Goal: Answer question/provide support: Share knowledge or assist other users

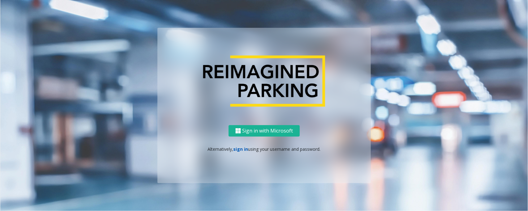
click at [237, 150] on link "sign in" at bounding box center [241, 149] width 15 height 6
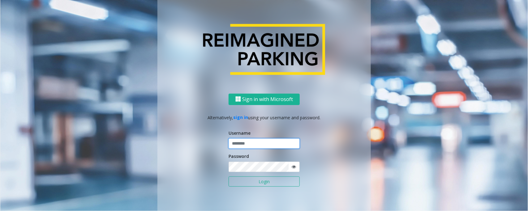
type input "*****"
click at [229, 177] on button "Login" at bounding box center [264, 182] width 71 height 11
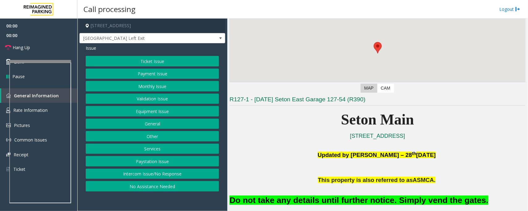
scroll to position [116, 0]
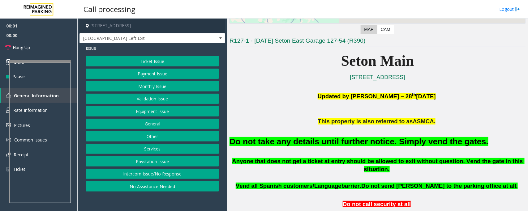
click at [155, 111] on button "Equipment Issue" at bounding box center [152, 111] width 133 height 11
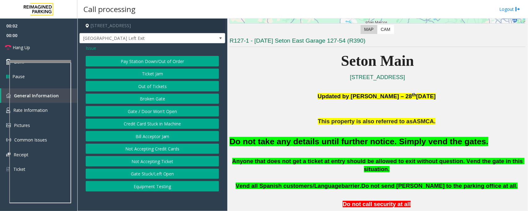
click at [155, 111] on button "Gate / Door Won't Open" at bounding box center [152, 111] width 133 height 11
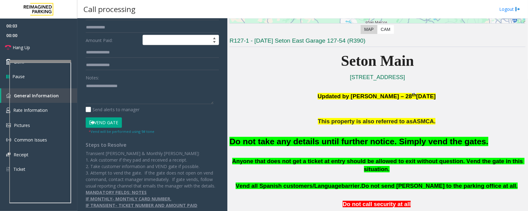
click at [113, 124] on button "Vend Gate" at bounding box center [104, 123] width 36 height 11
click at [315, 143] on font "Do not take any details until further notice. Simply vend the gates." at bounding box center [359, 141] width 259 height 9
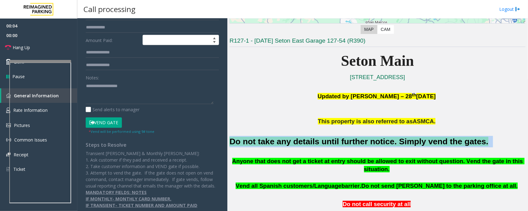
click at [315, 143] on font "Do not take any details until further notice. Simply vend the gates." at bounding box center [359, 141] width 259 height 9
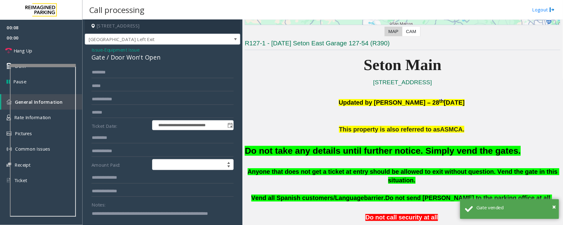
scroll to position [0, 0]
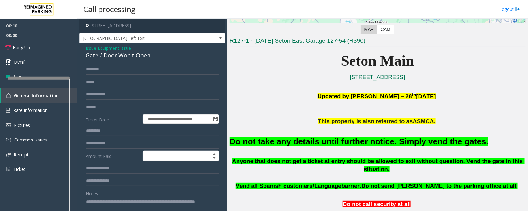
click at [40, 79] on div at bounding box center [39, 149] width 62 height 145
type textarea "**********"
click at [40, 48] on link "Hang Up" at bounding box center [38, 47] width 77 height 15
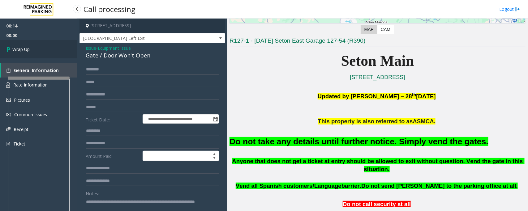
click at [40, 48] on link "Wrap Up" at bounding box center [38, 49] width 77 height 18
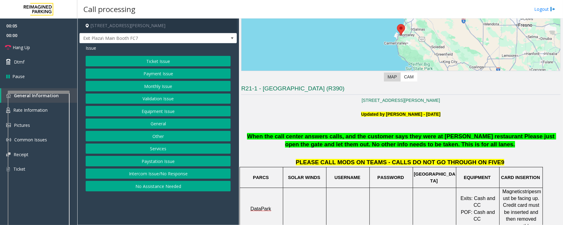
scroll to position [124, 0]
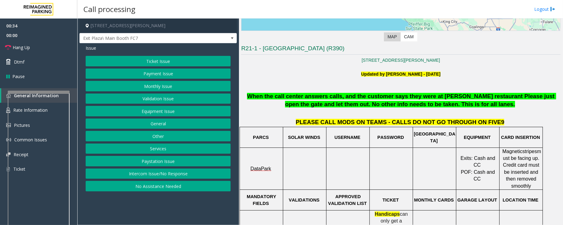
click at [202, 112] on button "Equipment Issue" at bounding box center [158, 111] width 145 height 11
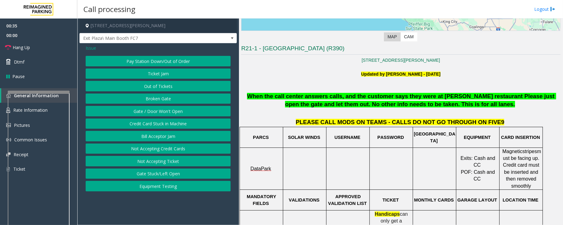
click at [202, 112] on button "Gate / Door Won't Open" at bounding box center [158, 111] width 145 height 11
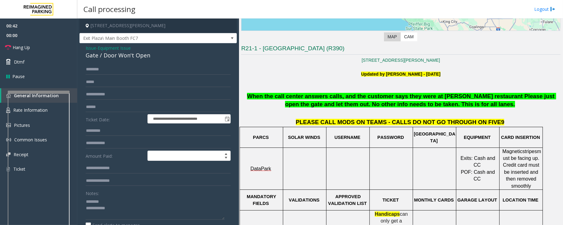
click at [105, 56] on div "Gate / Door Won't Open" at bounding box center [158, 55] width 145 height 8
click at [111, 207] on textarea at bounding box center [155, 208] width 139 height 23
type textarea "**********"
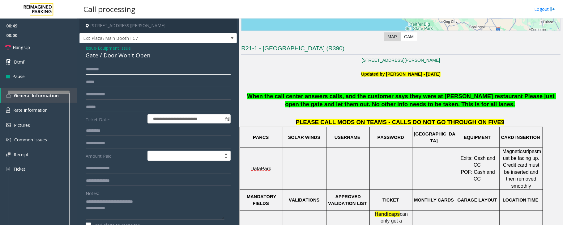
click at [116, 68] on input "text" at bounding box center [158, 69] width 145 height 11
click at [111, 207] on textarea at bounding box center [155, 208] width 139 height 23
click at [125, 107] on input "text" at bounding box center [158, 107] width 145 height 11
click at [108, 69] on input "text" at bounding box center [158, 69] width 145 height 11
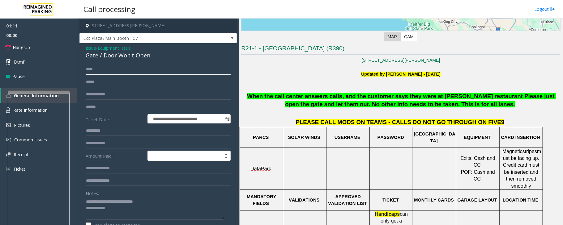
type input "****"
click at [100, 106] on input "text" at bounding box center [158, 107] width 145 height 11
type input "*"
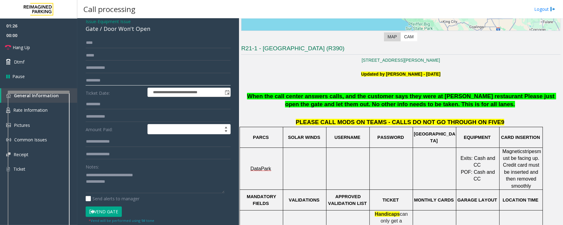
scroll to position [41, 0]
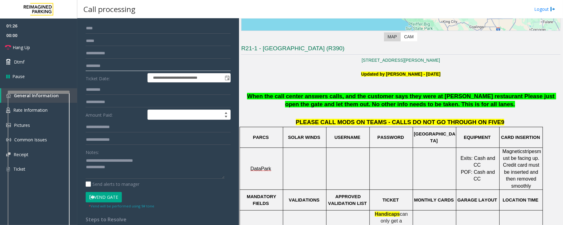
type input "*********"
click at [122, 174] on textarea at bounding box center [155, 167] width 139 height 23
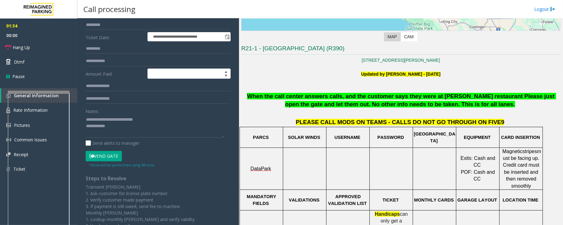
click at [111, 159] on button "Vend Gate" at bounding box center [104, 156] width 36 height 11
click at [135, 131] on textarea at bounding box center [155, 126] width 139 height 23
click at [47, 51] on link "Hang Up" at bounding box center [38, 47] width 77 height 15
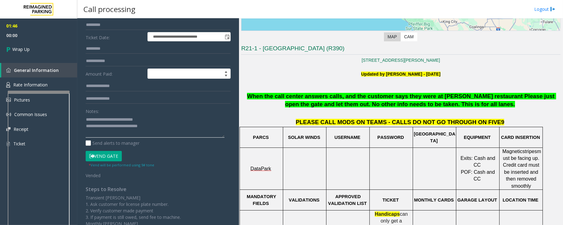
click at [191, 127] on textarea at bounding box center [155, 126] width 139 height 23
type textarea "**********"
click at [36, 48] on link "Wrap Up" at bounding box center [38, 49] width 77 height 18
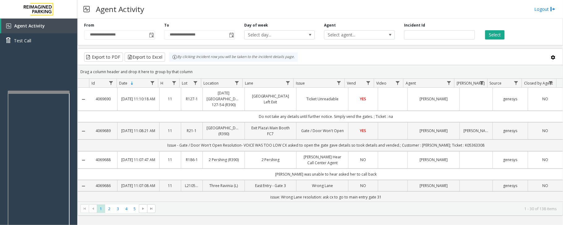
click at [379, 135] on td "Data table" at bounding box center [393, 130] width 30 height 17
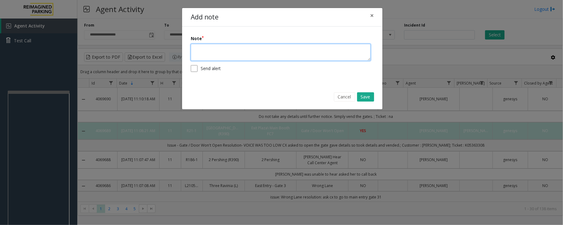
click at [245, 57] on textarea at bounding box center [281, 52] width 180 height 17
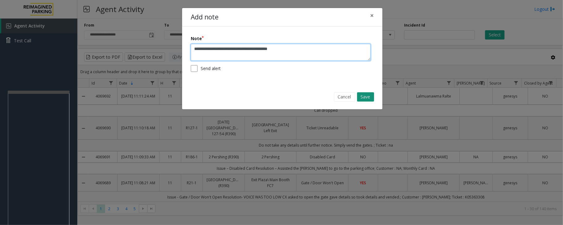
type textarea "**********"
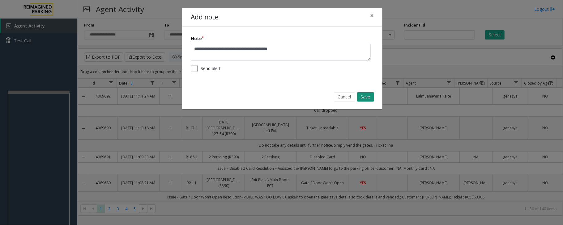
click at [362, 96] on button "Save" at bounding box center [365, 96] width 17 height 9
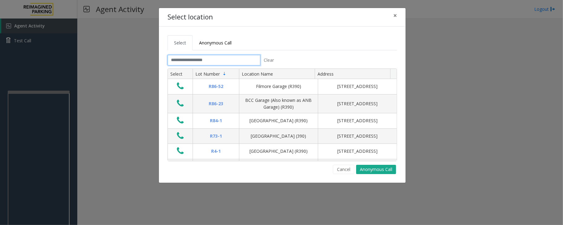
click at [206, 60] on input "text" at bounding box center [214, 60] width 93 height 11
click at [222, 61] on input "text" at bounding box center [214, 60] width 93 height 11
click at [223, 62] on input "text" at bounding box center [214, 60] width 93 height 11
click at [225, 61] on input "text" at bounding box center [214, 60] width 93 height 11
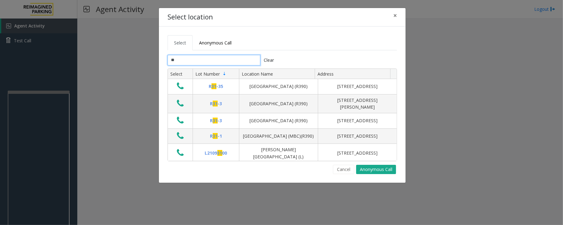
type input "*"
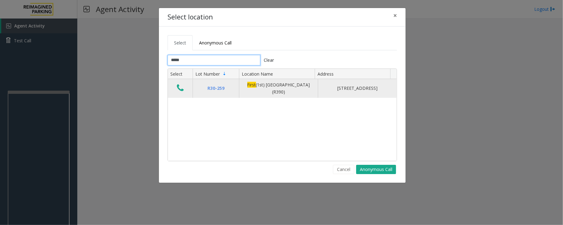
type input "*****"
click at [178, 92] on icon "Data table" at bounding box center [180, 88] width 7 height 9
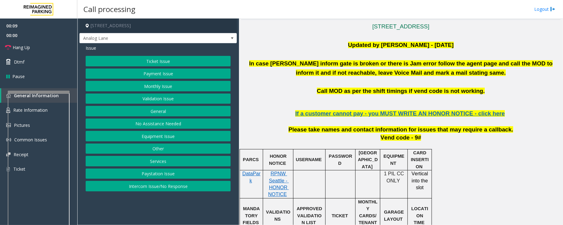
scroll to position [165, 0]
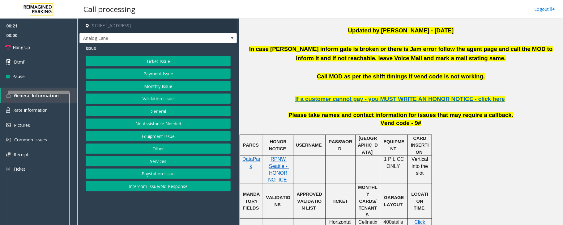
click at [169, 74] on button "Payment Issue" at bounding box center [158, 74] width 145 height 11
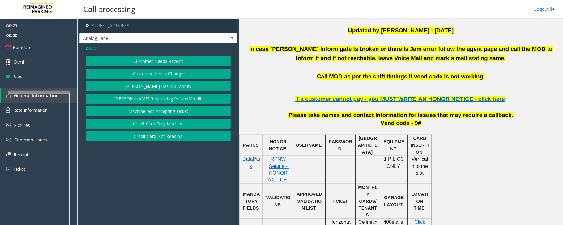
click at [165, 114] on button "Machine Not Accepting Ticket" at bounding box center [158, 111] width 145 height 11
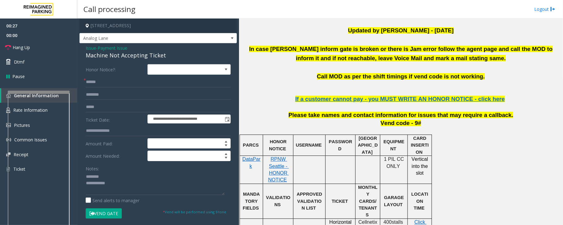
click at [108, 54] on div "Machine Not Accepting Ticket" at bounding box center [158, 55] width 145 height 8
click at [116, 185] on textarea at bounding box center [155, 183] width 139 height 23
click at [123, 185] on textarea at bounding box center [155, 183] width 139 height 23
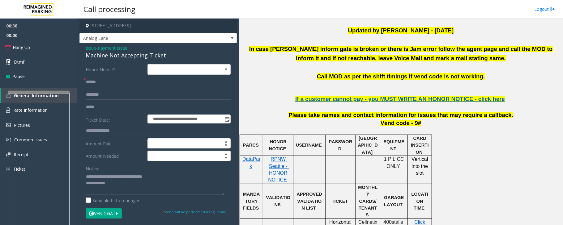
type textarea "**********"
click at [111, 82] on input "text" at bounding box center [158, 82] width 145 height 11
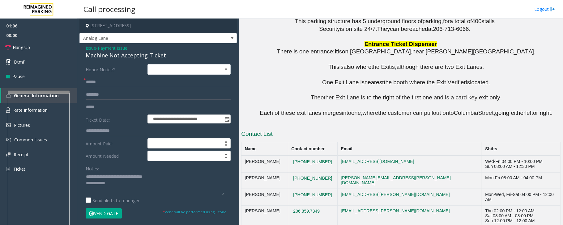
scroll to position [703, 0]
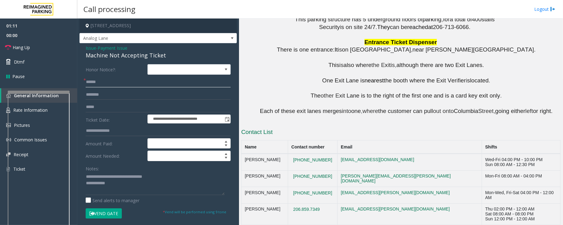
type input "******"
click at [115, 188] on textarea at bounding box center [155, 183] width 139 height 23
click at [117, 187] on textarea at bounding box center [155, 183] width 139 height 23
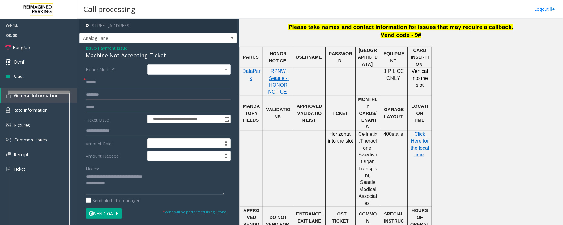
scroll to position [249, 0]
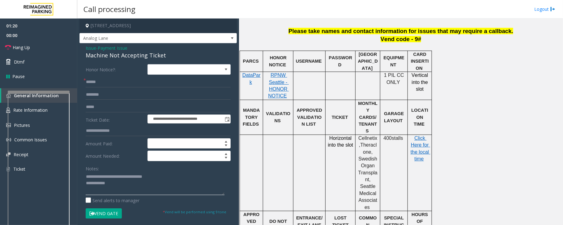
click at [132, 189] on textarea at bounding box center [155, 183] width 139 height 23
drag, startPoint x: 45, startPoint y: 47, endPoint x: 51, endPoint y: 72, distance: 25.7
click at [45, 47] on link "Hang Up" at bounding box center [38, 47] width 77 height 15
click at [133, 188] on textarea at bounding box center [155, 183] width 139 height 23
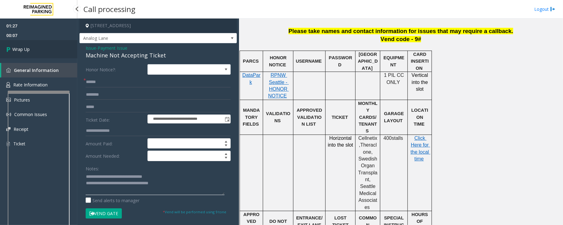
type textarea "**********"
click at [24, 54] on link "Wrap Up" at bounding box center [38, 49] width 77 height 18
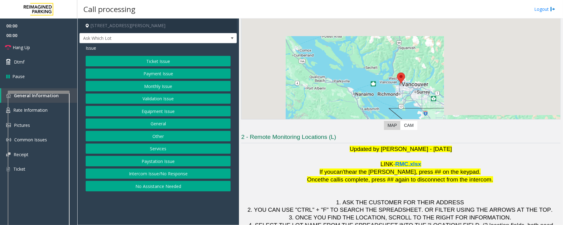
scroll to position [61, 0]
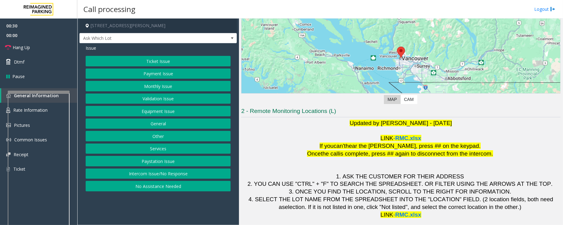
click at [170, 61] on button "Ticket Issue" at bounding box center [158, 61] width 145 height 11
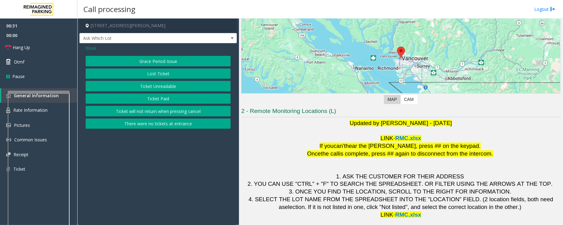
click at [155, 86] on button "Ticket Unreadable" at bounding box center [158, 86] width 145 height 11
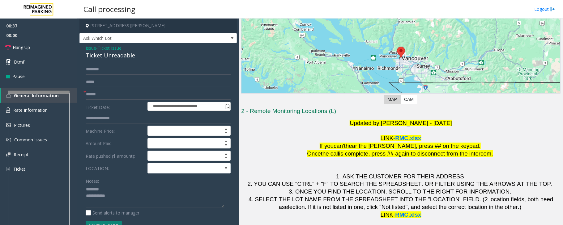
click at [105, 59] on div "Ticket Unreadable" at bounding box center [158, 55] width 145 height 8
click at [105, 58] on div "Ticket Unreadable" at bounding box center [158, 55] width 145 height 8
click at [188, 169] on span at bounding box center [181, 169] width 66 height 10
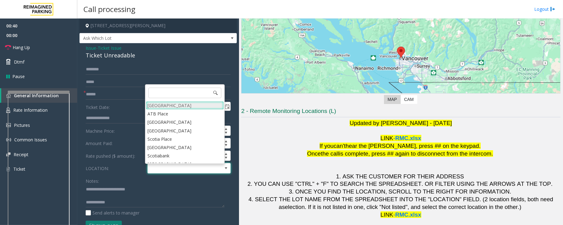
click at [176, 105] on Village "[GEOGRAPHIC_DATA]" at bounding box center [185, 105] width 78 height 8
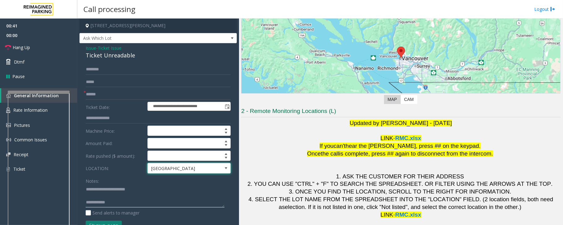
click at [132, 200] on textarea at bounding box center [155, 196] width 139 height 23
click at [108, 197] on textarea at bounding box center [155, 196] width 139 height 23
click at [114, 201] on textarea at bounding box center [155, 196] width 139 height 23
click at [145, 196] on textarea at bounding box center [155, 196] width 139 height 23
type textarea "**********"
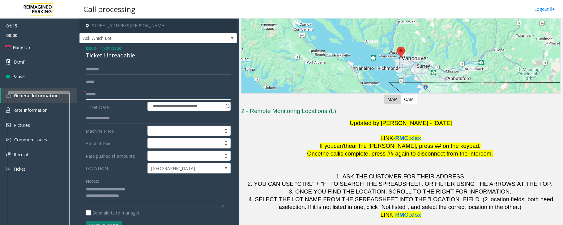
click at [122, 90] on input "text" at bounding box center [158, 94] width 145 height 11
click at [144, 202] on textarea at bounding box center [155, 196] width 139 height 23
click at [119, 96] on input "text" at bounding box center [158, 94] width 145 height 11
click at [139, 201] on textarea at bounding box center [155, 196] width 139 height 23
click at [114, 93] on input "text" at bounding box center [158, 94] width 145 height 11
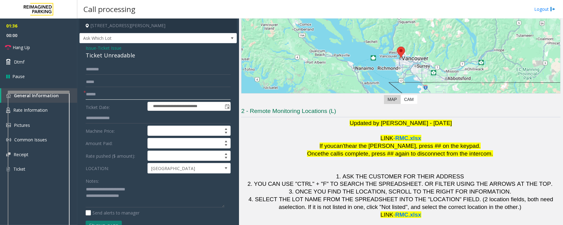
click at [114, 94] on input "text" at bounding box center [158, 94] width 145 height 11
click at [128, 95] on input "text" at bounding box center [158, 94] width 145 height 11
type input "*******"
click at [119, 70] on input "text" at bounding box center [158, 69] width 145 height 11
click at [129, 199] on textarea at bounding box center [155, 196] width 139 height 23
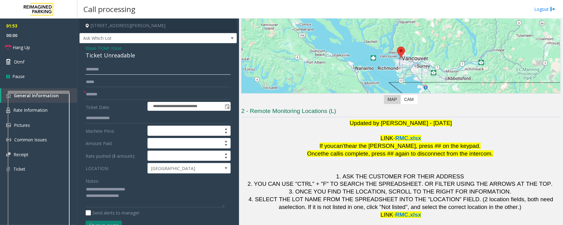
click at [117, 73] on input "text" at bounding box center [158, 69] width 145 height 11
click at [120, 69] on input "text" at bounding box center [158, 69] width 145 height 11
type input "*"
type input "*****"
drag, startPoint x: 136, startPoint y: 186, endPoint x: 135, endPoint y: 191, distance: 5.1
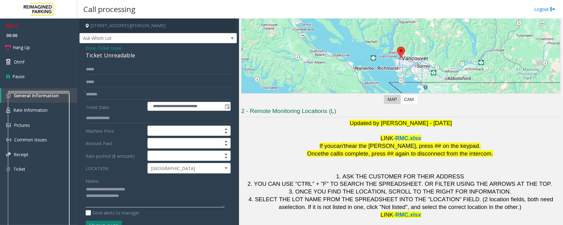
click at [136, 186] on textarea at bounding box center [155, 196] width 139 height 23
drag, startPoint x: 134, startPoint y: 193, endPoint x: 131, endPoint y: 199, distance: 7.1
click at [131, 199] on textarea at bounding box center [155, 196] width 139 height 23
click at [25, 61] on link "Dtmf" at bounding box center [38, 62] width 77 height 15
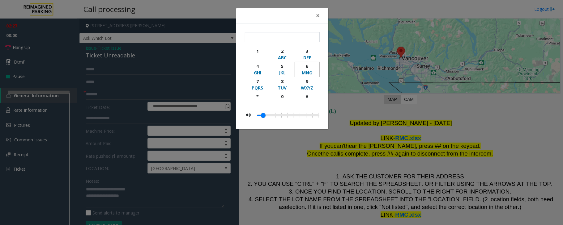
click at [306, 68] on div "6" at bounding box center [307, 66] width 17 height 6
type input "*"
click at [159, 195] on div "× * 1 2 ABC 3 DEF 4 GHI 5 JKL 6 MNO 7 PQRS 8 TUV 9 WXYZ * 0 #" at bounding box center [281, 112] width 563 height 225
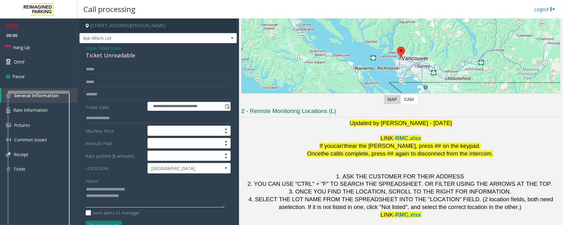
drag, startPoint x: 133, startPoint y: 197, endPoint x: 110, endPoint y: 197, distance: 22.6
click at [110, 197] on textarea at bounding box center [155, 196] width 139 height 23
click at [52, 46] on link "Hang Up" at bounding box center [38, 47] width 77 height 15
click at [137, 200] on textarea at bounding box center [155, 196] width 139 height 23
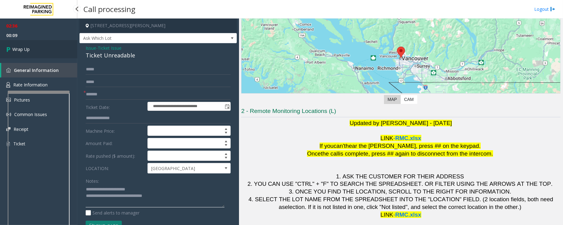
type textarea "**********"
click at [30, 51] on span "Wrap Up" at bounding box center [20, 49] width 17 height 6
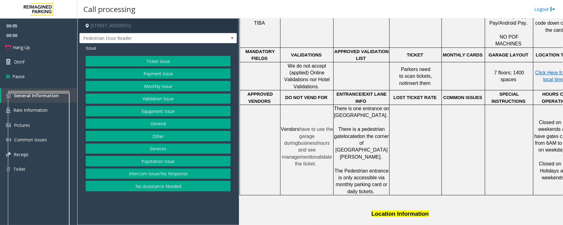
scroll to position [247, 0]
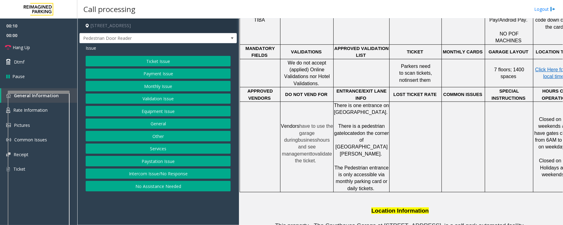
click at [211, 175] on button "Intercom Issue/No Response" at bounding box center [158, 174] width 145 height 11
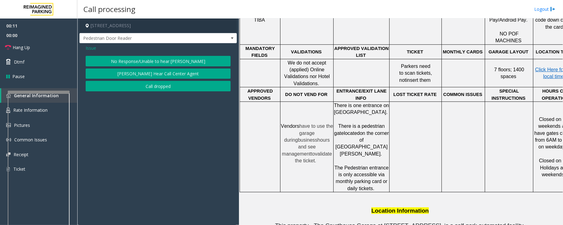
click at [173, 62] on button "No Response/Unable to hear [PERSON_NAME]" at bounding box center [158, 61] width 145 height 11
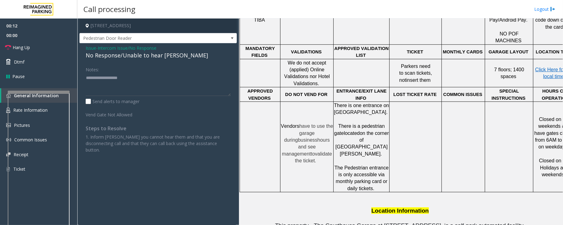
click at [132, 54] on div "No Response/Unable to hear [PERSON_NAME]" at bounding box center [158, 55] width 145 height 8
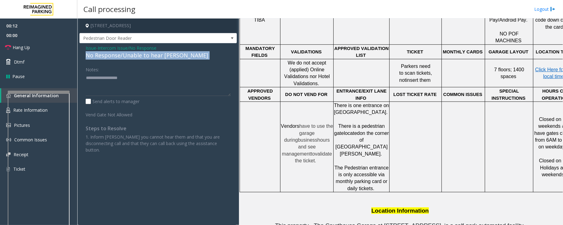
click at [131, 54] on div "No Response/Unable to hear [PERSON_NAME]" at bounding box center [158, 55] width 145 height 8
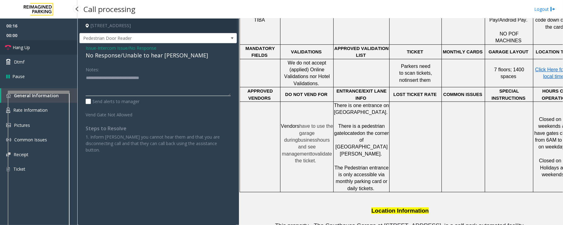
type textarea "**********"
click at [49, 45] on link "Hang Up" at bounding box center [38, 47] width 77 height 15
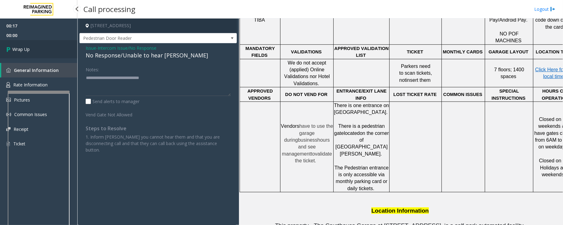
click at [49, 45] on link "Wrap Up" at bounding box center [38, 49] width 77 height 18
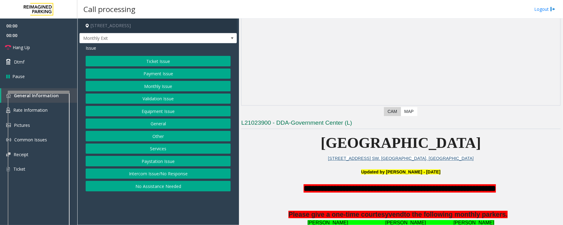
scroll to position [124, 0]
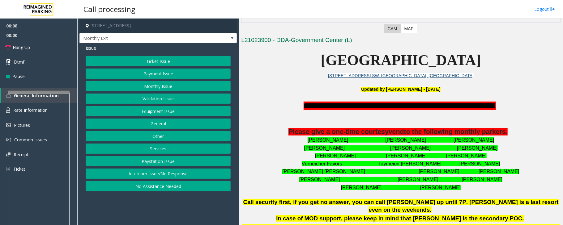
click at [165, 174] on button "Intercom Issue/No Response" at bounding box center [158, 174] width 145 height 11
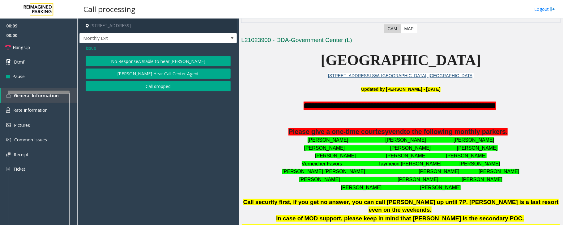
click at [152, 60] on button "No Response/Unable to hear [PERSON_NAME]" at bounding box center [158, 61] width 145 height 11
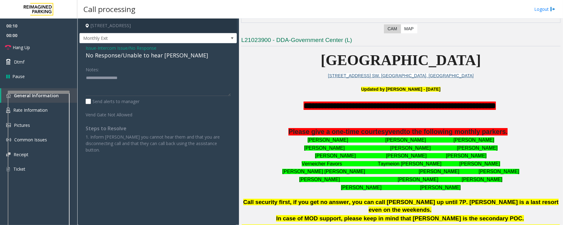
click at [152, 55] on div "No Response/Unable to hear [PERSON_NAME]" at bounding box center [158, 55] width 145 height 8
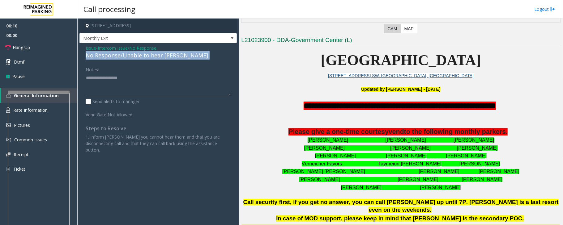
click at [152, 55] on div "No Response/Unable to hear [PERSON_NAME]" at bounding box center [158, 55] width 145 height 8
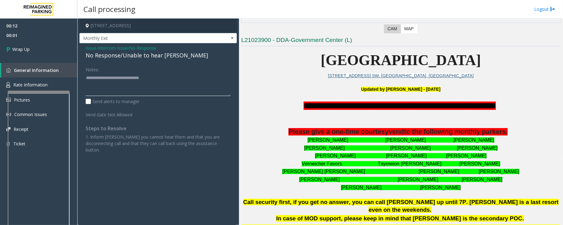
type textarea "**********"
click at [117, 47] on span "Intercom Issue/No Response" at bounding box center [127, 48] width 59 height 6
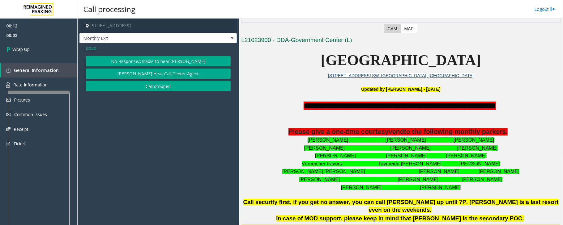
click at [134, 88] on button "Call dropped" at bounding box center [158, 86] width 145 height 11
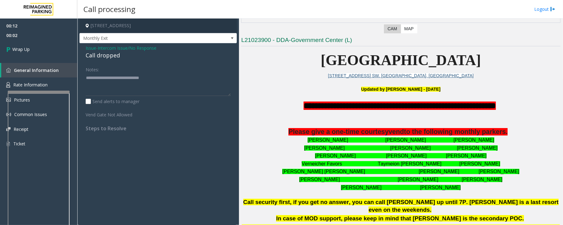
click at [111, 54] on div "Call dropped" at bounding box center [158, 55] width 145 height 8
click at [111, 55] on div "Call dropped" at bounding box center [158, 55] width 145 height 8
copy div "Call dropped"
drag, startPoint x: 137, startPoint y: 77, endPoint x: 85, endPoint y: 76, distance: 52.0
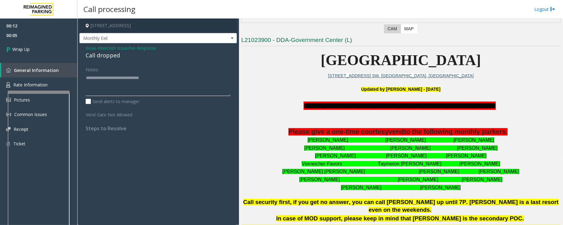
click at [85, 76] on div "Notes: Send alerts to manager Vend Gate Not Allowed Steps to Resolve" at bounding box center [158, 97] width 154 height 67
paste textarea
type textarea "**********"
click at [36, 49] on link "Wrap Up" at bounding box center [38, 49] width 77 height 18
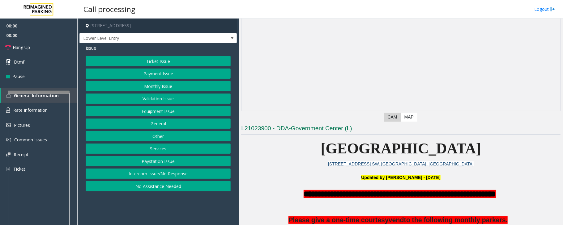
scroll to position [82, 0]
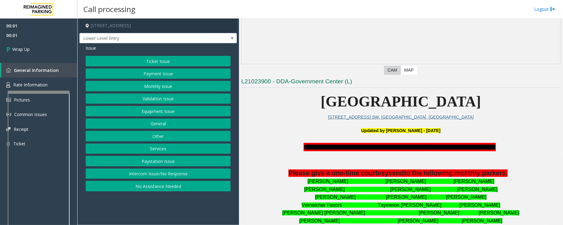
click at [156, 176] on button "Intercom Issue/No Response" at bounding box center [158, 174] width 145 height 11
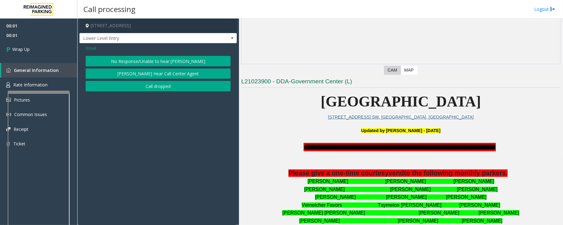
click at [136, 89] on button "Call dropped" at bounding box center [158, 86] width 145 height 11
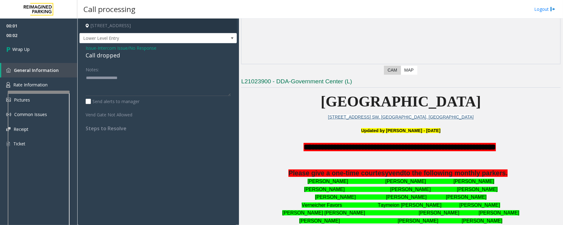
click at [105, 56] on div "Call dropped" at bounding box center [158, 55] width 145 height 8
type textarea "**********"
click at [51, 54] on link "Wrap Up" at bounding box center [38, 49] width 77 height 18
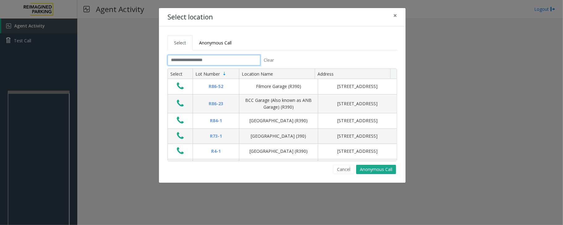
click at [209, 62] on input "text" at bounding box center [214, 60] width 93 height 11
click at [395, 14] on span "×" at bounding box center [395, 15] width 4 height 9
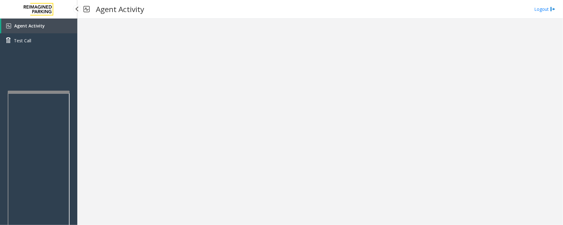
click at [58, 29] on link "Agent Activity" at bounding box center [39, 26] width 76 height 15
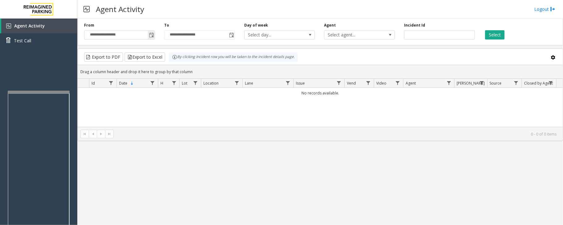
click at [148, 33] on span "Toggle popup" at bounding box center [151, 35] width 7 height 10
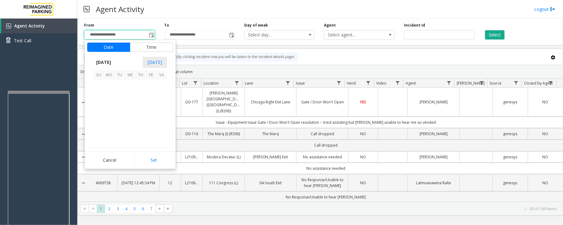
scroll to position [111014, 0]
click at [215, 12] on div "Agent Activity Logout" at bounding box center [320, 9] width 486 height 19
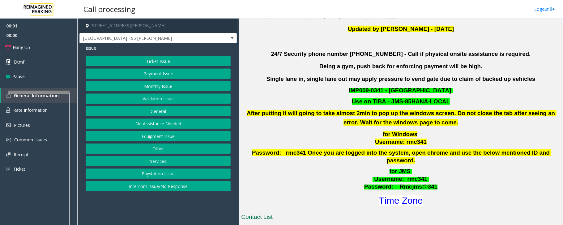
scroll to position [206, 0]
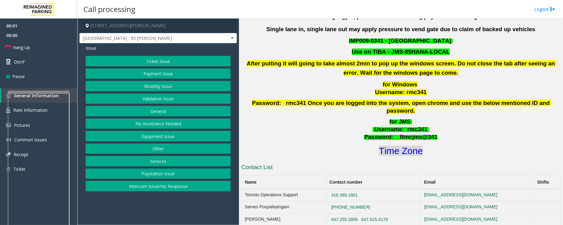
click at [393, 146] on font "Time Zone" at bounding box center [401, 151] width 44 height 10
click at [155, 102] on button "Validation Issue" at bounding box center [158, 99] width 145 height 11
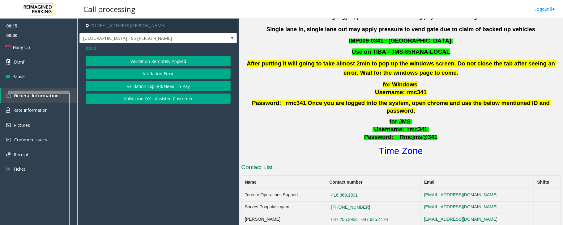
click at [160, 75] on button "Validation Error" at bounding box center [158, 74] width 145 height 11
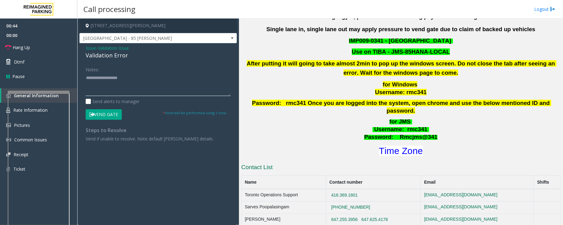
click at [90, 79] on textarea at bounding box center [158, 84] width 145 height 23
click at [138, 84] on textarea at bounding box center [158, 84] width 145 height 23
paste textarea "**********"
click at [119, 84] on textarea at bounding box center [158, 84] width 145 height 23
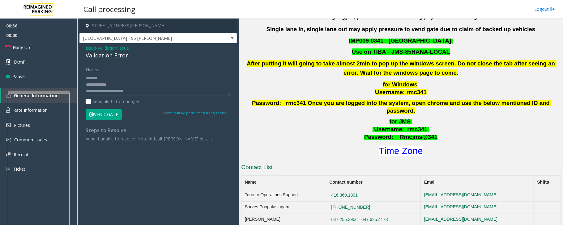
scroll to position [19, 0]
click at [117, 76] on textarea at bounding box center [158, 84] width 145 height 23
drag, startPoint x: 118, startPoint y: 78, endPoint x: 93, endPoint y: 77, distance: 24.2
click at [93, 77] on textarea at bounding box center [158, 84] width 145 height 23
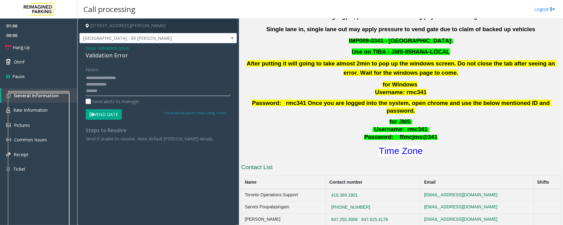
click at [112, 84] on textarea at bounding box center [158, 84] width 145 height 23
click at [109, 84] on textarea at bounding box center [158, 84] width 145 height 23
click at [109, 88] on textarea at bounding box center [158, 84] width 145 height 23
drag, startPoint x: 121, startPoint y: 83, endPoint x: 118, endPoint y: 82, distance: 3.3
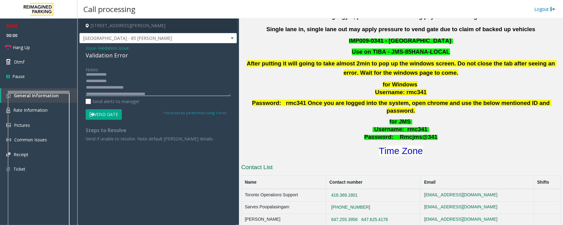
click at [120, 83] on textarea at bounding box center [158, 84] width 145 height 23
click at [109, 89] on textarea at bounding box center [158, 84] width 145 height 23
click at [114, 90] on textarea at bounding box center [158, 84] width 145 height 23
click at [112, 90] on textarea at bounding box center [158, 84] width 145 height 23
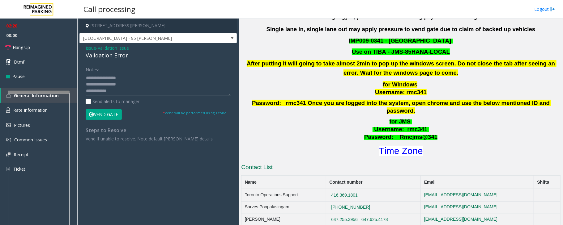
click at [112, 90] on textarea at bounding box center [158, 84] width 145 height 23
click at [119, 77] on textarea at bounding box center [158, 84] width 145 height 23
click at [165, 90] on textarea at bounding box center [158, 84] width 145 height 23
click at [105, 77] on textarea at bounding box center [158, 84] width 145 height 23
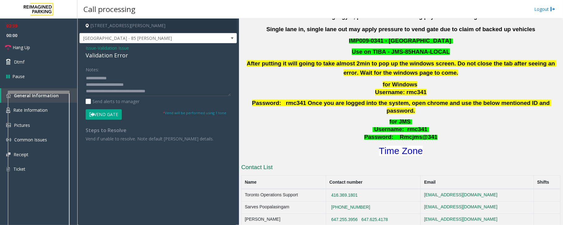
click at [112, 114] on button "Vend Gate" at bounding box center [104, 114] width 36 height 11
click at [166, 91] on textarea at bounding box center [158, 84] width 145 height 23
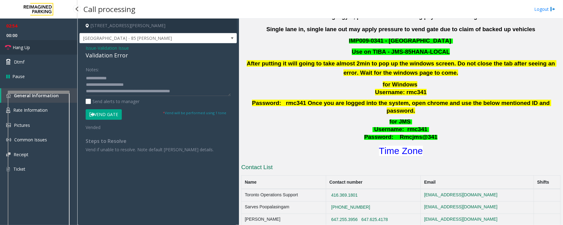
click at [35, 48] on link "Hang Up" at bounding box center [38, 47] width 77 height 15
click at [201, 92] on textarea at bounding box center [158, 84] width 145 height 23
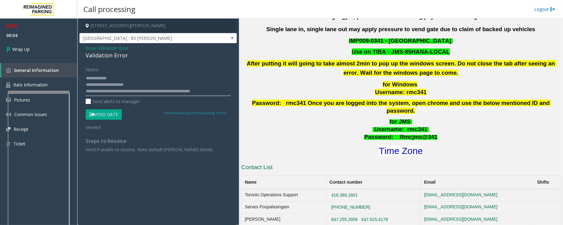
scroll to position [17, 0]
type textarea "**********"
click at [35, 49] on link "Wrap Up" at bounding box center [38, 49] width 77 height 18
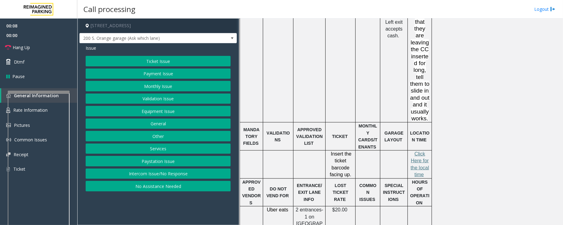
scroll to position [660, 0]
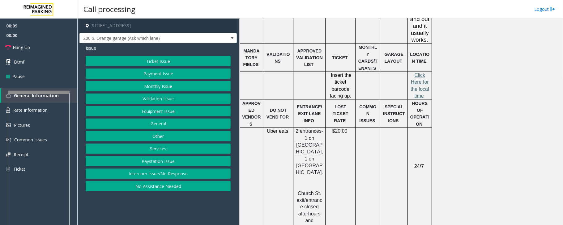
click at [418, 73] on span "lick Here for the local time" at bounding box center [420, 86] width 19 height 26
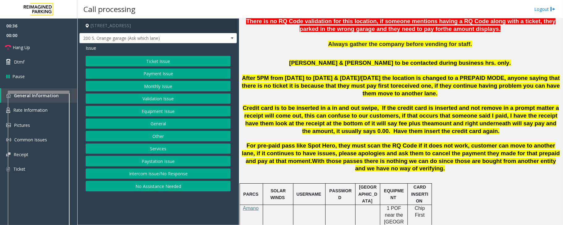
scroll to position [289, 0]
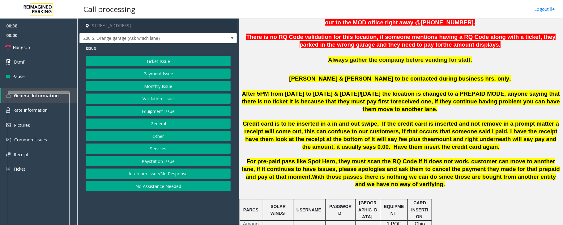
click at [337, 148] on p "Credit card is to be inserted in a in and out swipe, If the credit card is inse…" at bounding box center [401, 135] width 320 height 31
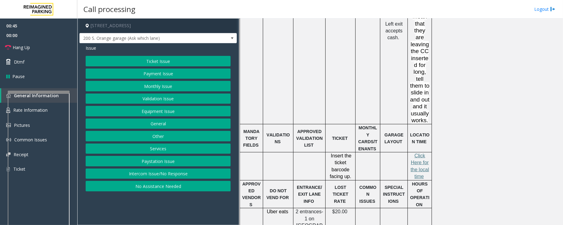
click at [162, 63] on button "Ticket Issue" at bounding box center [158, 61] width 145 height 11
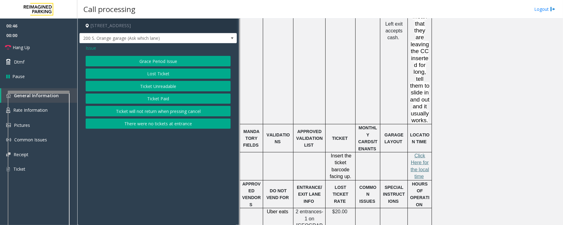
click at [147, 97] on button "Ticket Paid" at bounding box center [158, 99] width 145 height 11
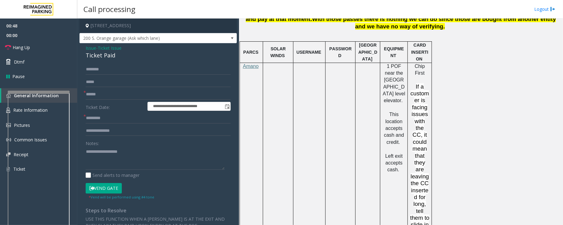
scroll to position [373, 0]
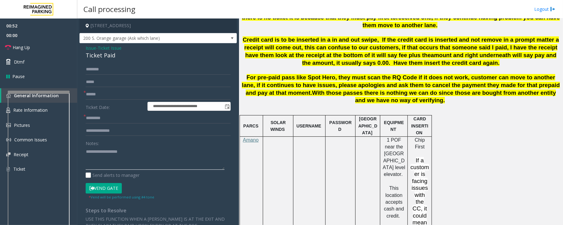
click at [93, 153] on textarea at bounding box center [155, 158] width 139 height 23
click at [126, 154] on textarea at bounding box center [155, 158] width 139 height 23
type textarea "**********"
click at [122, 128] on input "text" at bounding box center [158, 131] width 145 height 11
click at [129, 131] on input "**********" at bounding box center [158, 131] width 145 height 11
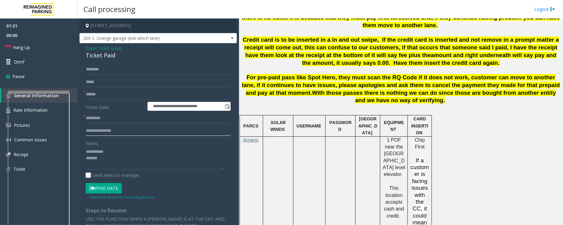
type input "**********"
click at [103, 160] on textarea at bounding box center [155, 158] width 139 height 23
click at [101, 54] on div "Ticket Paid" at bounding box center [158, 55] width 145 height 8
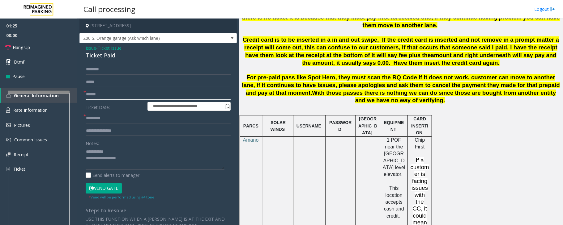
click at [100, 92] on input "text" at bounding box center [158, 94] width 145 height 11
click at [84, 165] on div "**********" at bounding box center [158, 185] width 154 height 243
click at [85, 165] on div "**********" at bounding box center [158, 185] width 154 height 243
click at [89, 164] on textarea at bounding box center [155, 158] width 139 height 23
click at [141, 168] on textarea at bounding box center [155, 158] width 139 height 23
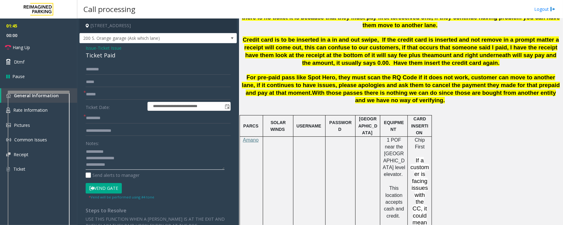
paste textarea "**********"
click at [119, 133] on input "**********" at bounding box center [158, 131] width 145 height 11
click at [110, 92] on input "text" at bounding box center [158, 94] width 145 height 11
click at [109, 96] on input "text" at bounding box center [158, 94] width 145 height 11
click at [106, 98] on input "text" at bounding box center [158, 94] width 145 height 11
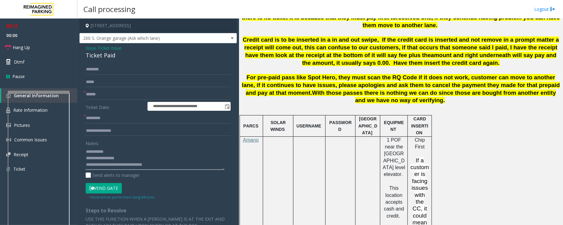
click at [163, 165] on textarea at bounding box center [155, 158] width 139 height 23
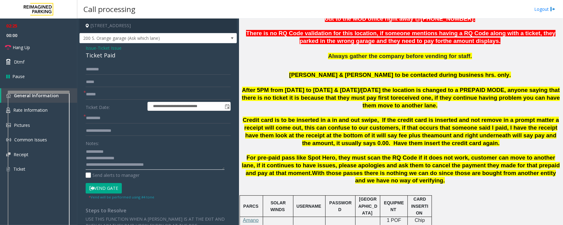
scroll to position [290, 0]
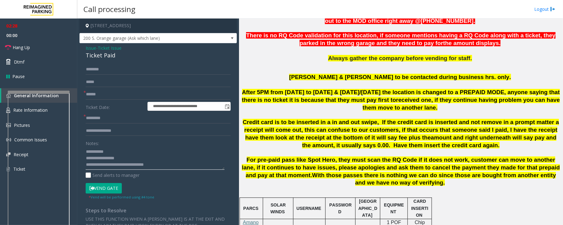
type textarea "**********"
click at [98, 67] on input "text" at bounding box center [158, 69] width 145 height 11
click at [100, 70] on input "text" at bounding box center [158, 69] width 145 height 11
type input "******"
click at [129, 122] on input "text" at bounding box center [158, 118] width 145 height 11
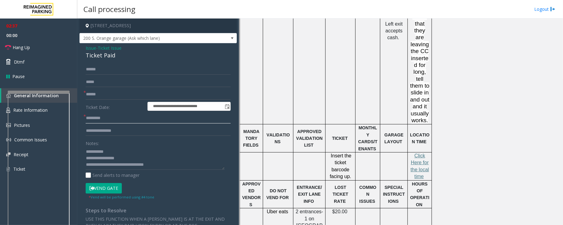
scroll to position [661, 0]
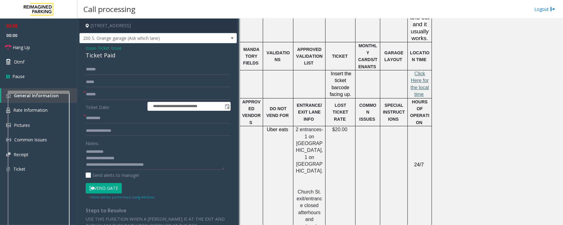
click at [419, 71] on span "lick Here for the local time" at bounding box center [420, 84] width 19 height 26
click at [105, 190] on button "Vend Gate" at bounding box center [104, 188] width 36 height 11
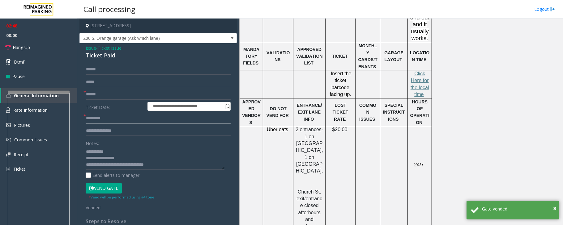
click at [105, 119] on input "text" at bounding box center [158, 118] width 145 height 11
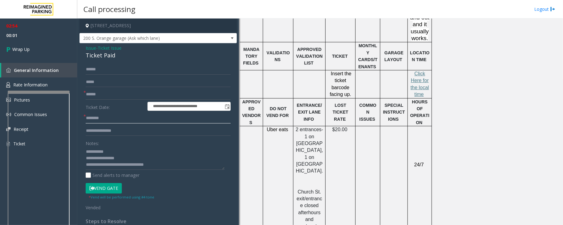
type input "********"
click at [107, 92] on input "text" at bounding box center [158, 94] width 145 height 11
type input "**"
drag, startPoint x: 29, startPoint y: 48, endPoint x: 33, endPoint y: 51, distance: 5.1
click at [29, 48] on span "Wrap Up" at bounding box center [20, 49] width 17 height 6
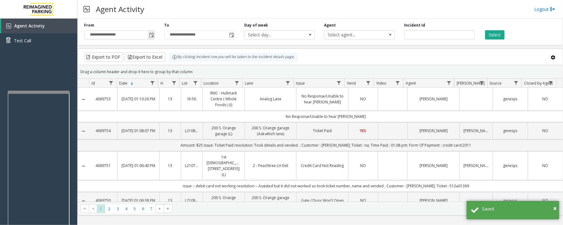
click at [151, 34] on span "Toggle popup" at bounding box center [151, 35] width 5 height 5
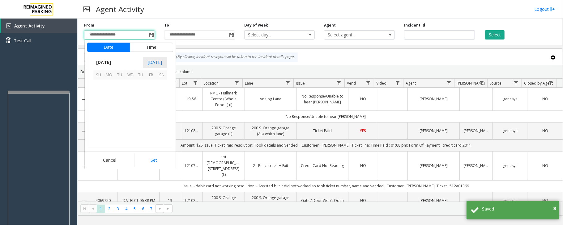
scroll to position [111014, 0]
click at [119, 85] on span "2" at bounding box center [119, 85] width 11 height 11
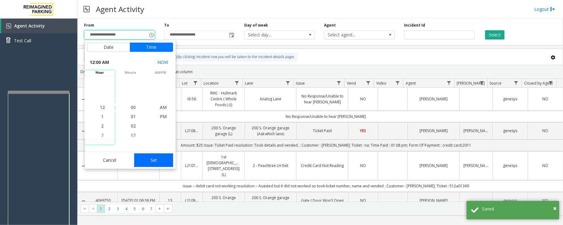
click at [148, 160] on button "Set" at bounding box center [153, 161] width 39 height 14
type input "**********"
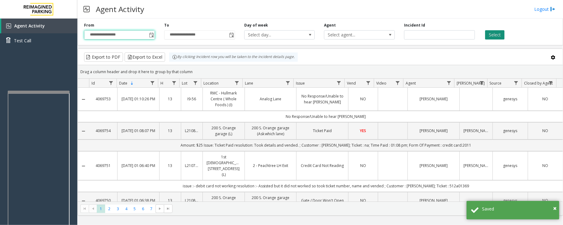
click at [492, 32] on button "Select" at bounding box center [494, 34] width 19 height 9
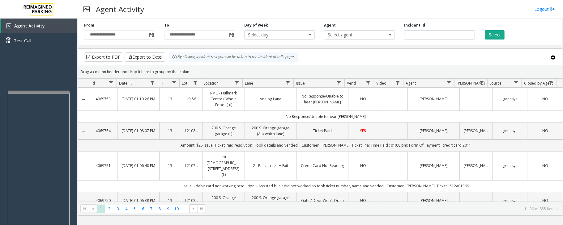
click at [374, 131] on td "YES" at bounding box center [363, 130] width 30 height 17
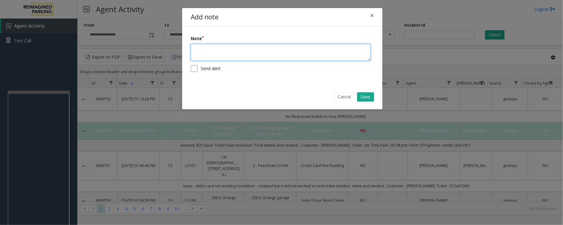
click at [267, 57] on textarea at bounding box center [281, 52] width 180 height 17
type textarea "*"
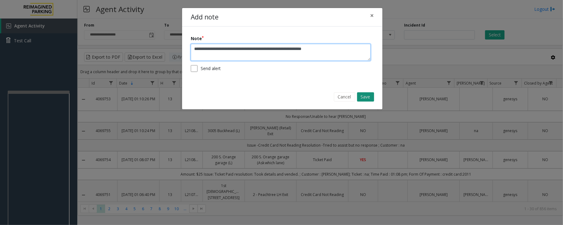
type textarea "**********"
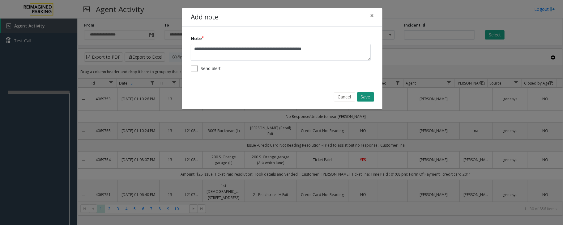
click at [367, 98] on button "Save" at bounding box center [365, 96] width 17 height 9
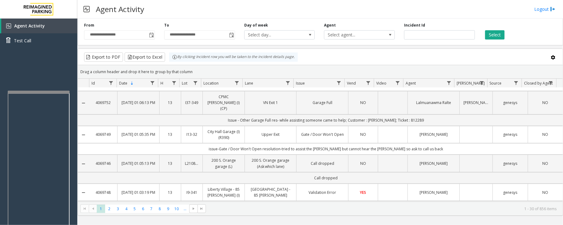
scroll to position [0, 0]
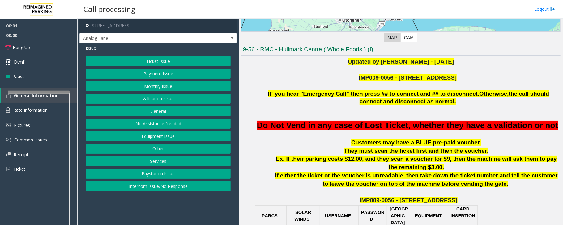
scroll to position [124, 0]
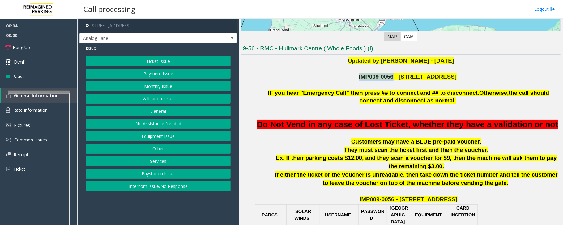
drag, startPoint x: 369, startPoint y: 77, endPoint x: 400, endPoint y: 78, distance: 31.0
click at [400, 78] on span "IMP009-0056 - [STREET_ADDRESS]" at bounding box center [408, 77] width 98 height 6
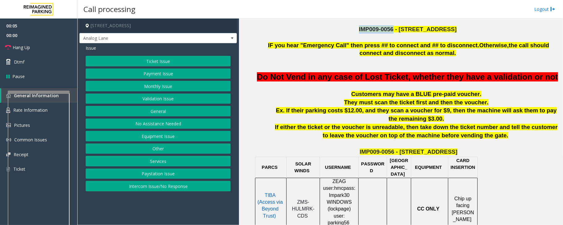
scroll to position [247, 0]
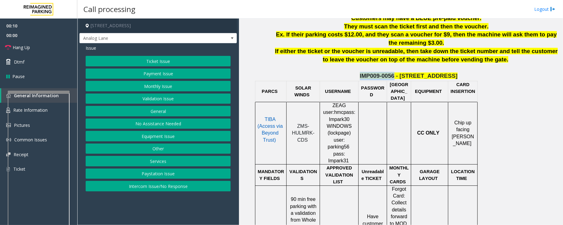
drag, startPoint x: 369, startPoint y: 87, endPoint x: 400, endPoint y: 85, distance: 31.3
click at [400, 80] on p "IMP009-0056 - [STREET_ADDRESS]" at bounding box center [409, 76] width 304 height 8
copy span "IMP009-0056"
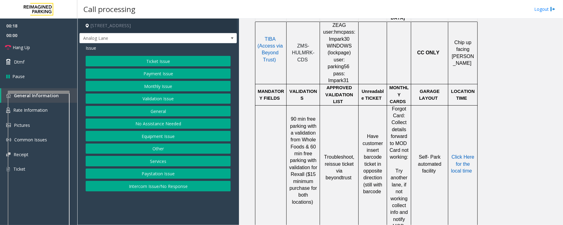
scroll to position [330, 0]
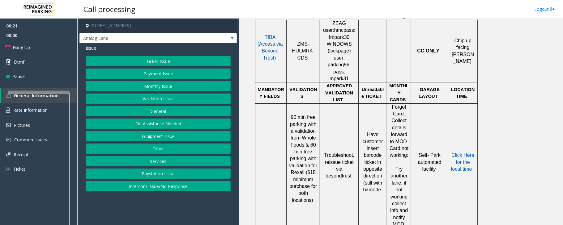
click at [160, 101] on button "Validation Issue" at bounding box center [158, 99] width 145 height 11
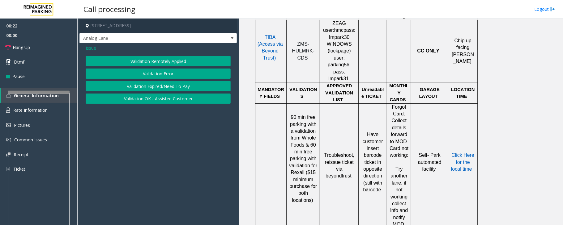
click at [168, 71] on button "Validation Error" at bounding box center [158, 74] width 145 height 11
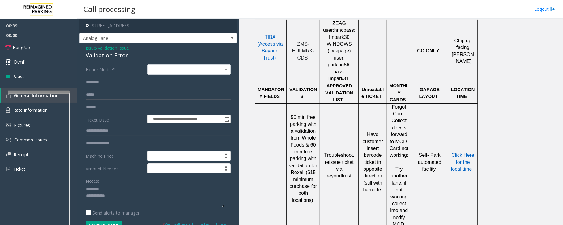
click at [99, 55] on div "Validation Error" at bounding box center [158, 55] width 145 height 8
click at [103, 196] on textarea at bounding box center [155, 196] width 139 height 23
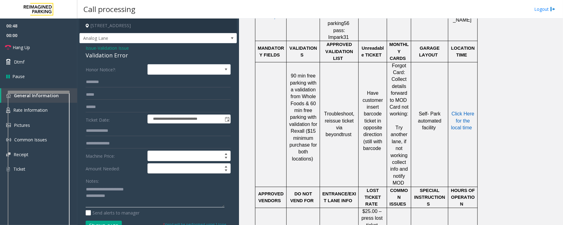
click at [111, 202] on textarea at bounding box center [155, 196] width 139 height 23
click at [144, 199] on textarea at bounding box center [155, 196] width 139 height 23
drag, startPoint x: 32, startPoint y: 45, endPoint x: 35, endPoint y: 49, distance: 5.0
click at [32, 45] on link "Hang Up" at bounding box center [38, 47] width 77 height 15
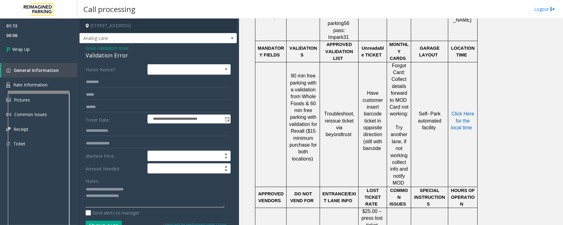
click at [182, 202] on textarea at bounding box center [155, 196] width 139 height 23
paste textarea "**********"
type textarea "**********"
click at [28, 47] on span "Wrap Up" at bounding box center [20, 49] width 17 height 6
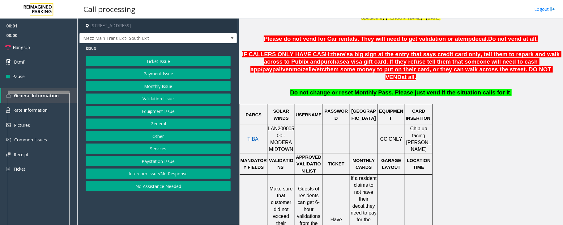
scroll to position [247, 0]
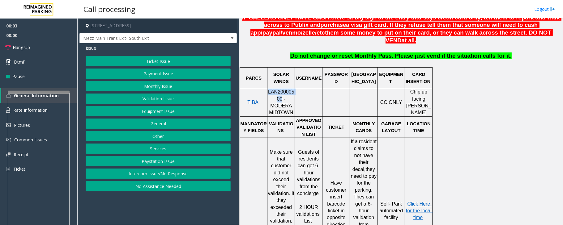
drag, startPoint x: 269, startPoint y: 84, endPoint x: 271, endPoint y: 90, distance: 6.3
click at [271, 90] on span "LAN20000500 - MODERA MIDTOWN" at bounding box center [281, 102] width 26 height 26
copy span "LAN20000500"
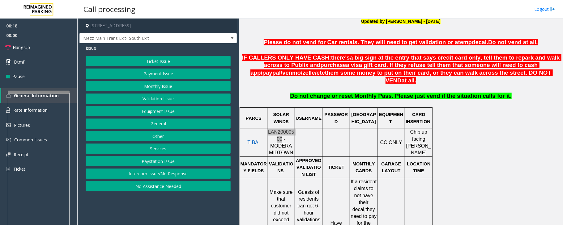
scroll to position [124, 0]
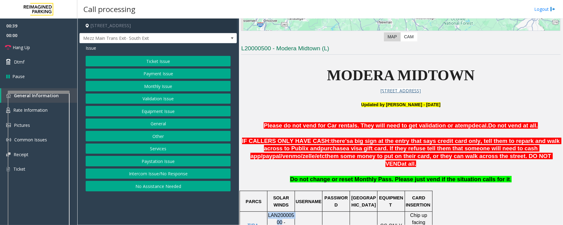
click at [170, 75] on button "Payment Issue" at bounding box center [158, 74] width 145 height 11
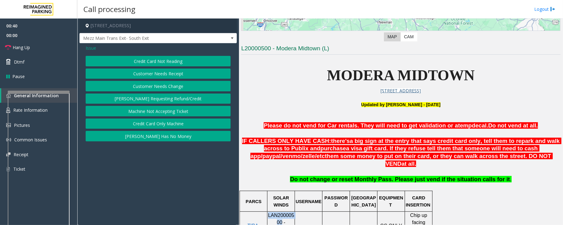
click at [166, 127] on button "Credit Card Only Machine" at bounding box center [158, 124] width 145 height 11
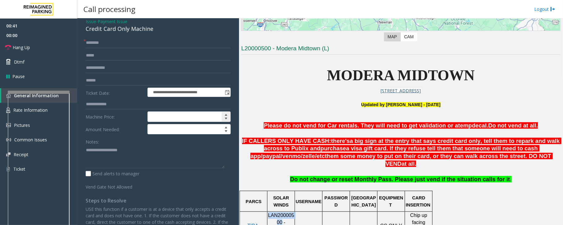
scroll to position [41, 0]
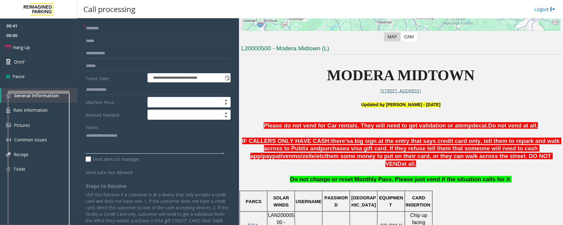
click at [181, 149] on textarea at bounding box center [155, 142] width 139 height 23
click at [143, 149] on textarea at bounding box center [155, 142] width 139 height 23
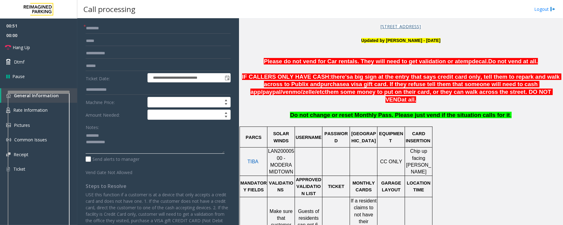
scroll to position [289, 0]
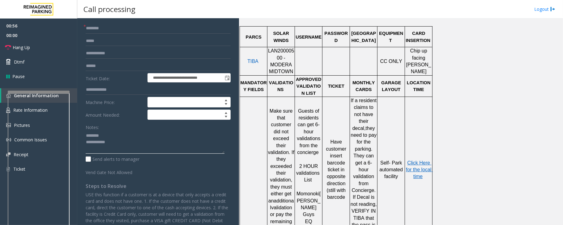
type textarea "**********"
drag, startPoint x: 297, startPoint y: 192, endPoint x: 320, endPoint y: 191, distance: 22.6
click at [320, 191] on p "Momonoki [PERSON_NAME] Guys" at bounding box center [308, 205] width 27 height 28
copy span "[PERSON_NAME] Guys"
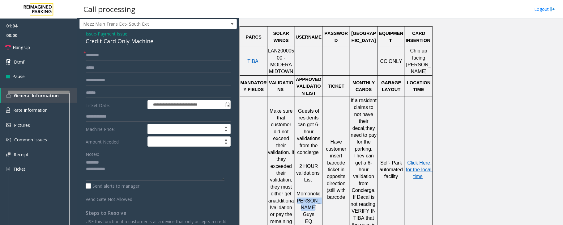
scroll to position [0, 0]
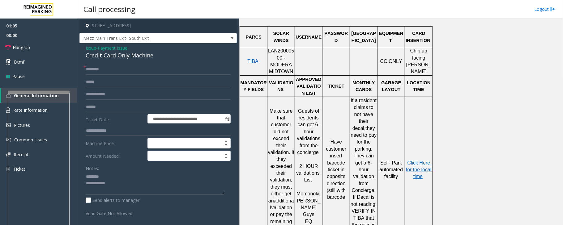
click at [112, 46] on span "Payment Issue" at bounding box center [113, 48] width 30 height 6
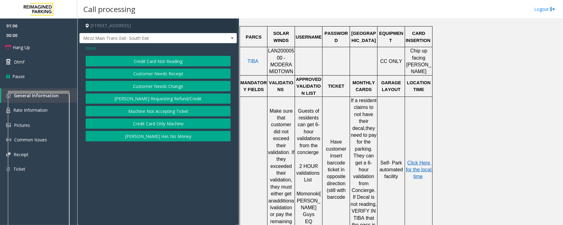
click at [91, 48] on span "Issue" at bounding box center [91, 48] width 11 height 6
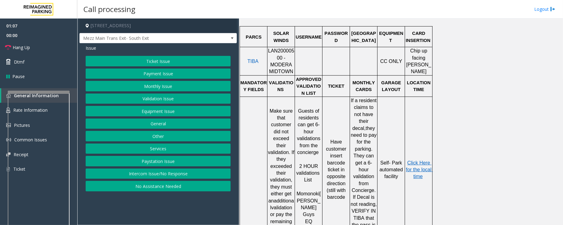
click at [146, 101] on button "Validation Issue" at bounding box center [158, 99] width 145 height 11
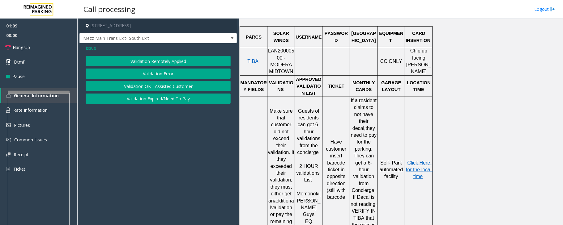
click at [159, 100] on button "Validation Expired/Need To Pay" at bounding box center [158, 99] width 145 height 11
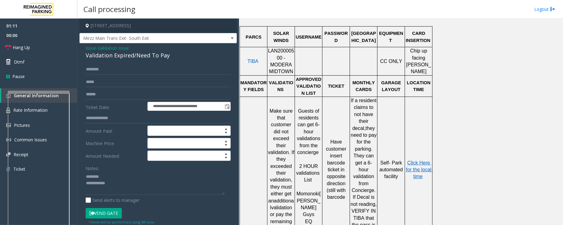
click at [122, 57] on div "Validation Expired/Need To Pay" at bounding box center [158, 55] width 145 height 8
click at [111, 187] on textarea at bounding box center [155, 183] width 139 height 23
click at [118, 182] on textarea at bounding box center [155, 183] width 139 height 23
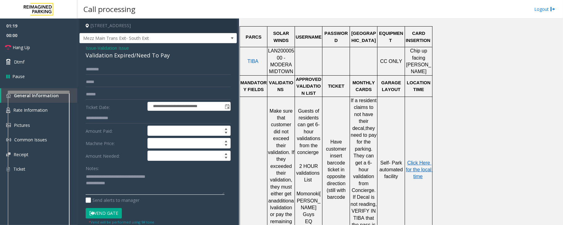
click at [86, 176] on textarea at bounding box center [155, 183] width 139 height 23
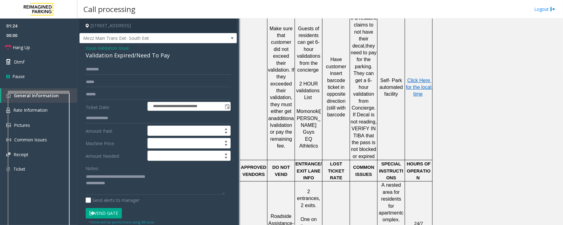
scroll to position [562, 0]
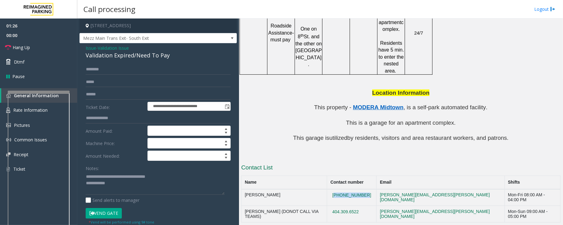
drag, startPoint x: 379, startPoint y: 156, endPoint x: 346, endPoint y: 156, distance: 33.4
click at [346, 190] on td "[PHONE_NUMBER]" at bounding box center [351, 198] width 49 height 17
copy button "[PHONE_NUMBER]"
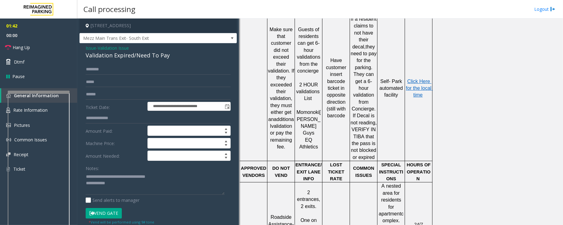
scroll to position [356, 0]
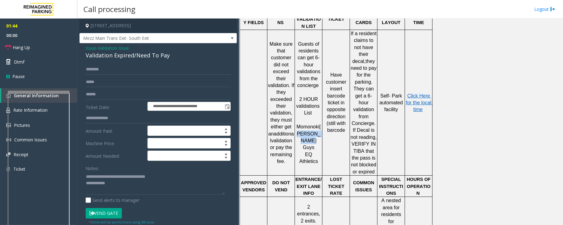
drag, startPoint x: 298, startPoint y: 124, endPoint x: 320, endPoint y: 124, distance: 22.9
click at [320, 124] on p "Momonoki [PERSON_NAME] Guys" at bounding box center [308, 138] width 27 height 28
copy span "[PERSON_NAME] Guys"
click at [116, 189] on textarea at bounding box center [155, 183] width 139 height 23
paste textarea "**********"
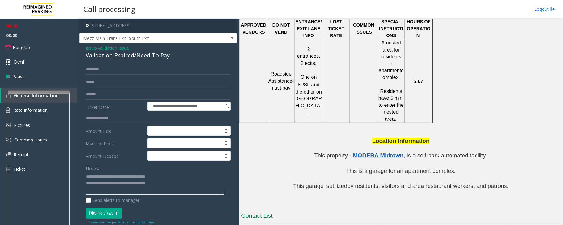
scroll to position [536, 0]
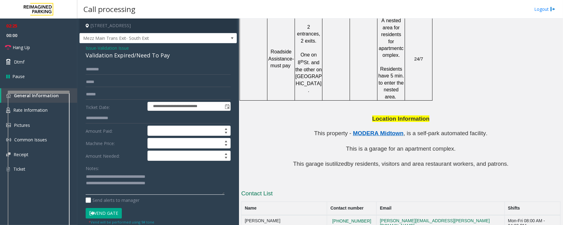
click at [174, 187] on textarea at bounding box center [155, 183] width 139 height 23
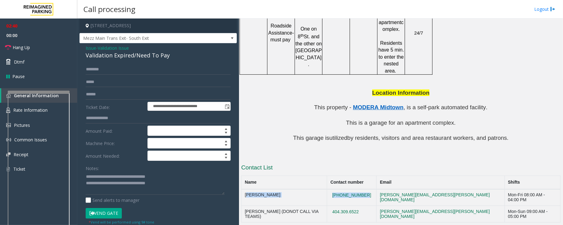
drag, startPoint x: 383, startPoint y: 154, endPoint x: 245, endPoint y: 153, distance: 137.6
click at [245, 190] on tr "[PERSON_NAME] [PHONE_NUMBER] [PERSON_NAME][EMAIL_ADDRESS][PERSON_NAME][DOMAIN_N…" at bounding box center [401, 198] width 319 height 17
copy tr "[PERSON_NAME] [PHONE_NUMBER]"
click at [172, 189] on textarea at bounding box center [155, 183] width 139 height 23
paste textarea "**********"
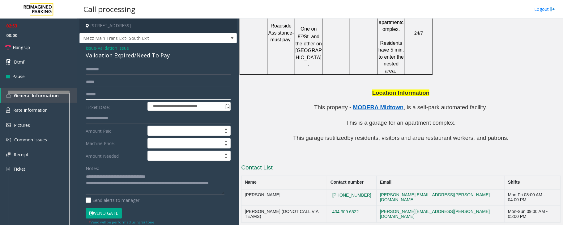
click at [118, 95] on input "text" at bounding box center [158, 94] width 145 height 11
click at [136, 191] on textarea at bounding box center [155, 183] width 139 height 23
click at [153, 183] on textarea at bounding box center [155, 183] width 139 height 23
type textarea "**********"
click at [112, 93] on input "text" at bounding box center [158, 94] width 145 height 11
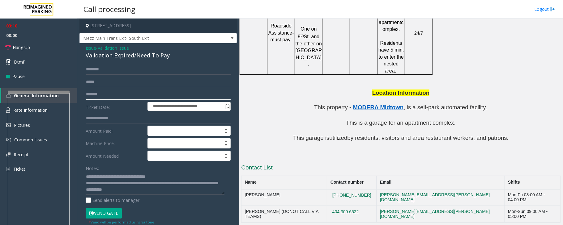
type input "*******"
click at [147, 192] on textarea at bounding box center [155, 183] width 139 height 23
click at [107, 66] on input "text" at bounding box center [158, 69] width 145 height 11
click at [155, 184] on textarea at bounding box center [155, 183] width 139 height 23
click at [161, 184] on textarea at bounding box center [155, 183] width 139 height 23
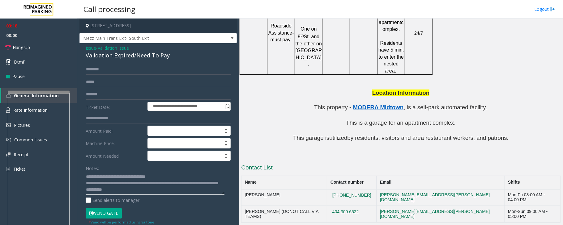
click at [160, 182] on textarea at bounding box center [155, 183] width 139 height 23
type textarea "**********"
click at [109, 66] on input "text" at bounding box center [158, 69] width 145 height 11
type input "*"
click at [109, 211] on button "Vend Gate" at bounding box center [104, 213] width 36 height 11
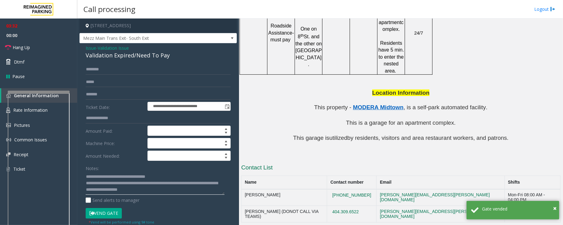
click at [174, 186] on textarea at bounding box center [155, 183] width 139 height 23
click at [173, 185] on textarea at bounding box center [155, 183] width 139 height 23
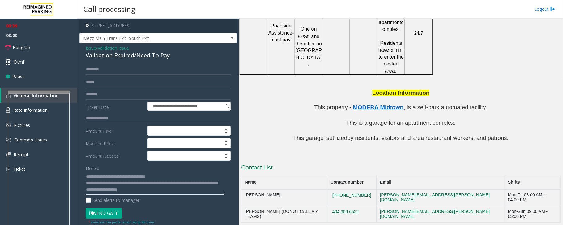
click at [178, 184] on textarea at bounding box center [155, 183] width 139 height 23
click at [38, 47] on link "Hang Up" at bounding box center [38, 47] width 77 height 15
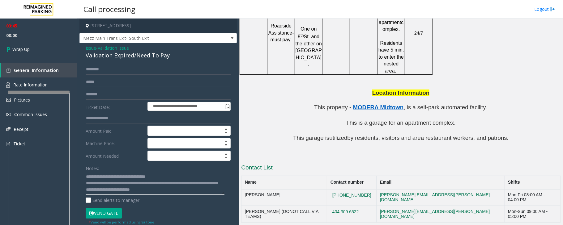
click at [193, 186] on textarea at bounding box center [155, 183] width 139 height 23
type textarea "**********"
click at [25, 45] on link "Wrap Up" at bounding box center [38, 49] width 77 height 18
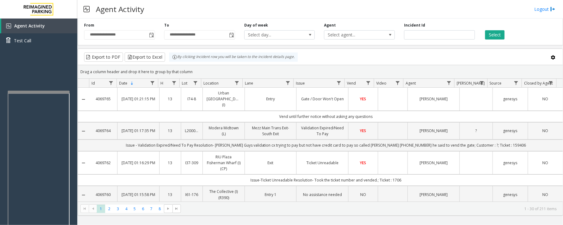
click at [310, 132] on link "Validation Expired/Need To Pay" at bounding box center [322, 131] width 44 height 12
click at [29, 24] on span "Agent Activity" at bounding box center [29, 26] width 31 height 6
